Goal: Transaction & Acquisition: Purchase product/service

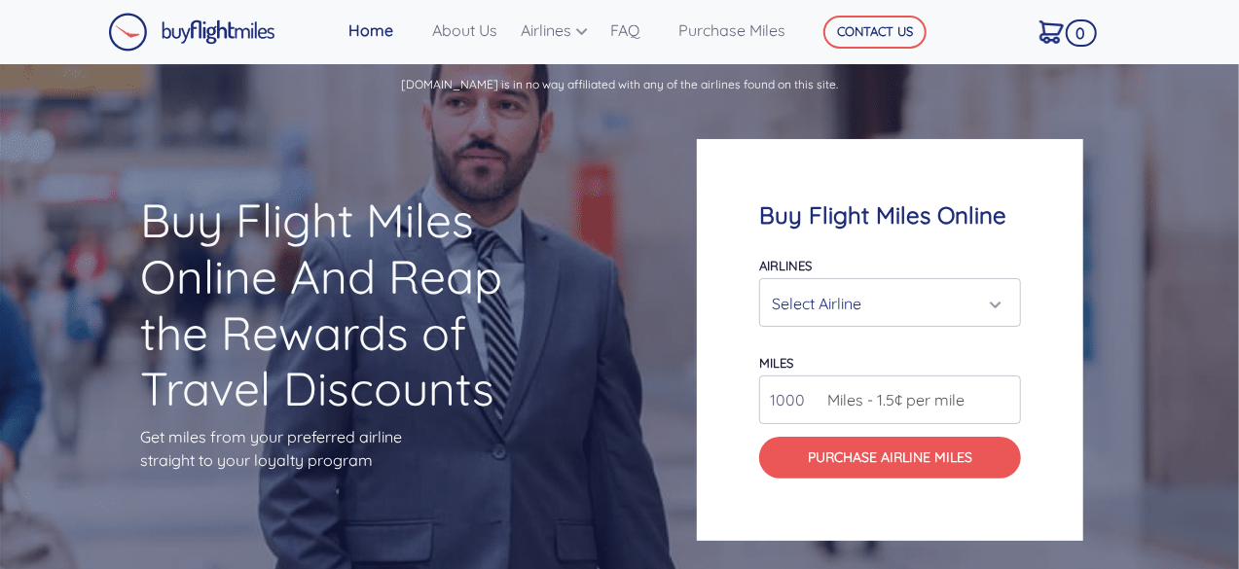
click at [997, 305] on div "Select Airline" at bounding box center [884, 303] width 225 height 37
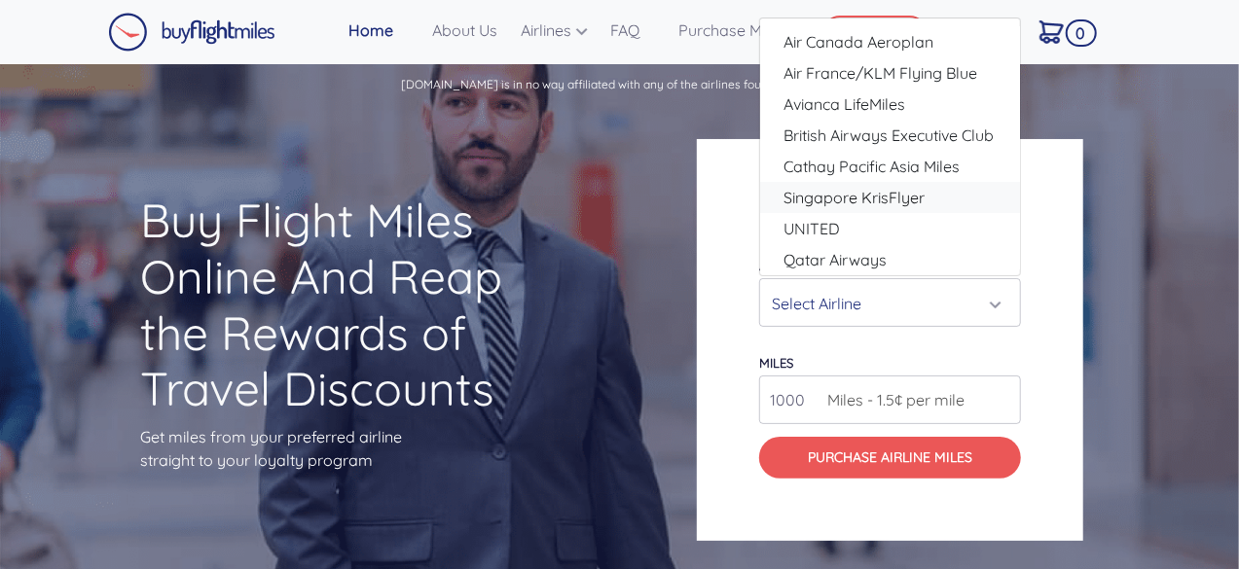
drag, startPoint x: 1014, startPoint y: 207, endPoint x: 1030, endPoint y: 229, distance: 26.5
click at [1030, 229] on div "Buy Flight Miles Online Airlines Air Canada Aeroplan Air France/KLM Flying Blue…" at bounding box center [890, 340] width 386 height 402
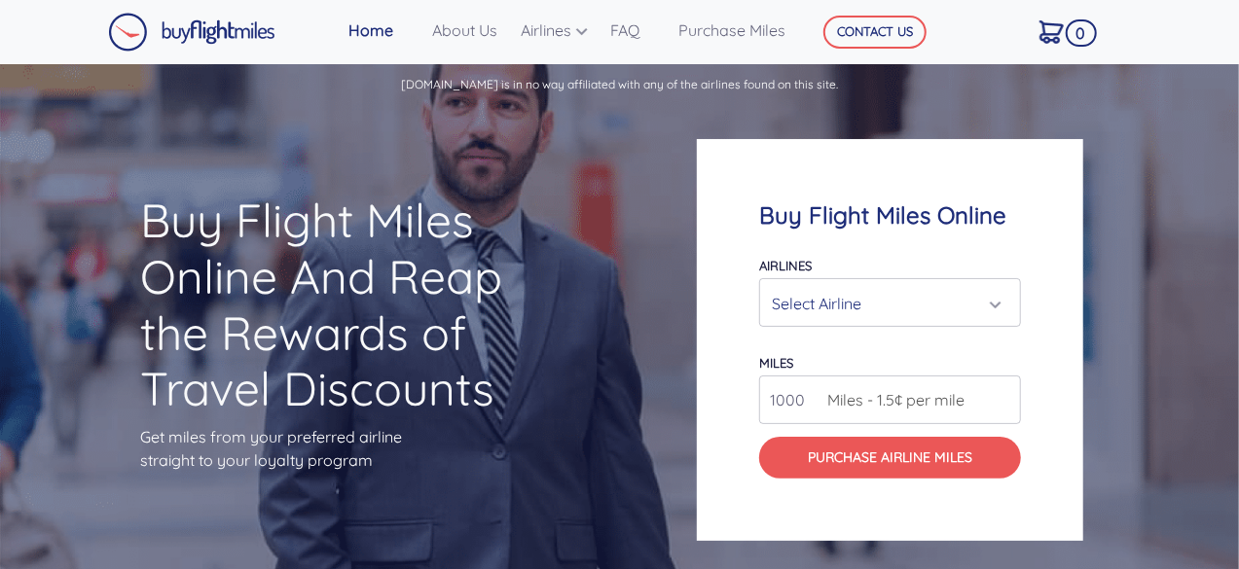
click at [1000, 305] on div "Select Airline" at bounding box center [890, 303] width 236 height 37
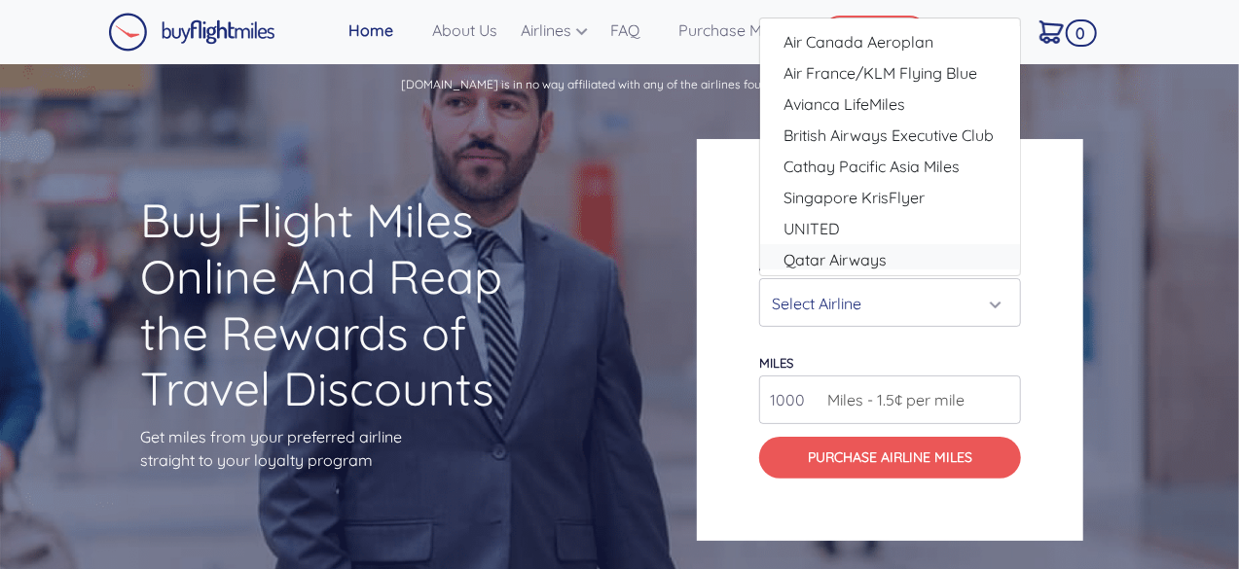
click at [844, 260] on span "Qatar Airways" at bounding box center [834, 259] width 103 height 23
select select "Qatar Airways"
type input "10000"
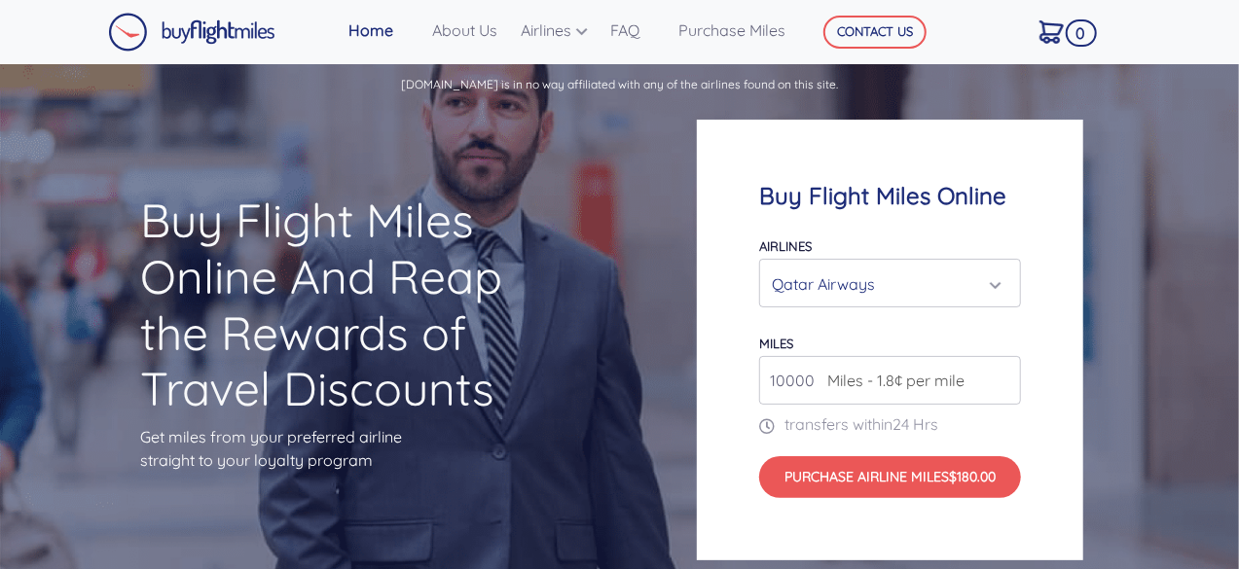
click at [777, 381] on input "10000" at bounding box center [890, 380] width 262 height 49
type input "80000"
click at [999, 282] on div "Qatar Airways" at bounding box center [890, 284] width 236 height 37
